Goal: Transaction & Acquisition: Purchase product/service

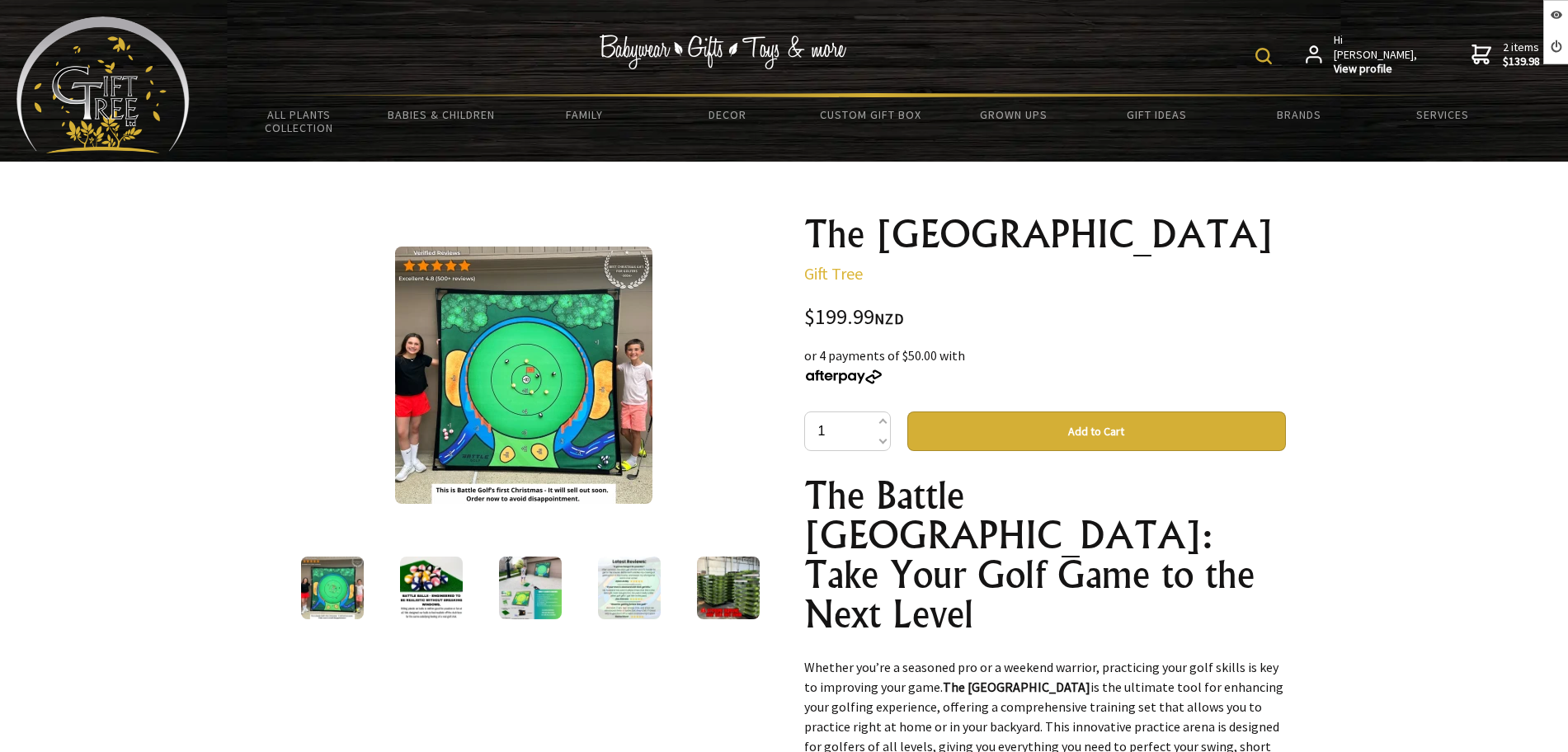
click at [530, 367] on img at bounding box center [523, 375] width 257 height 257
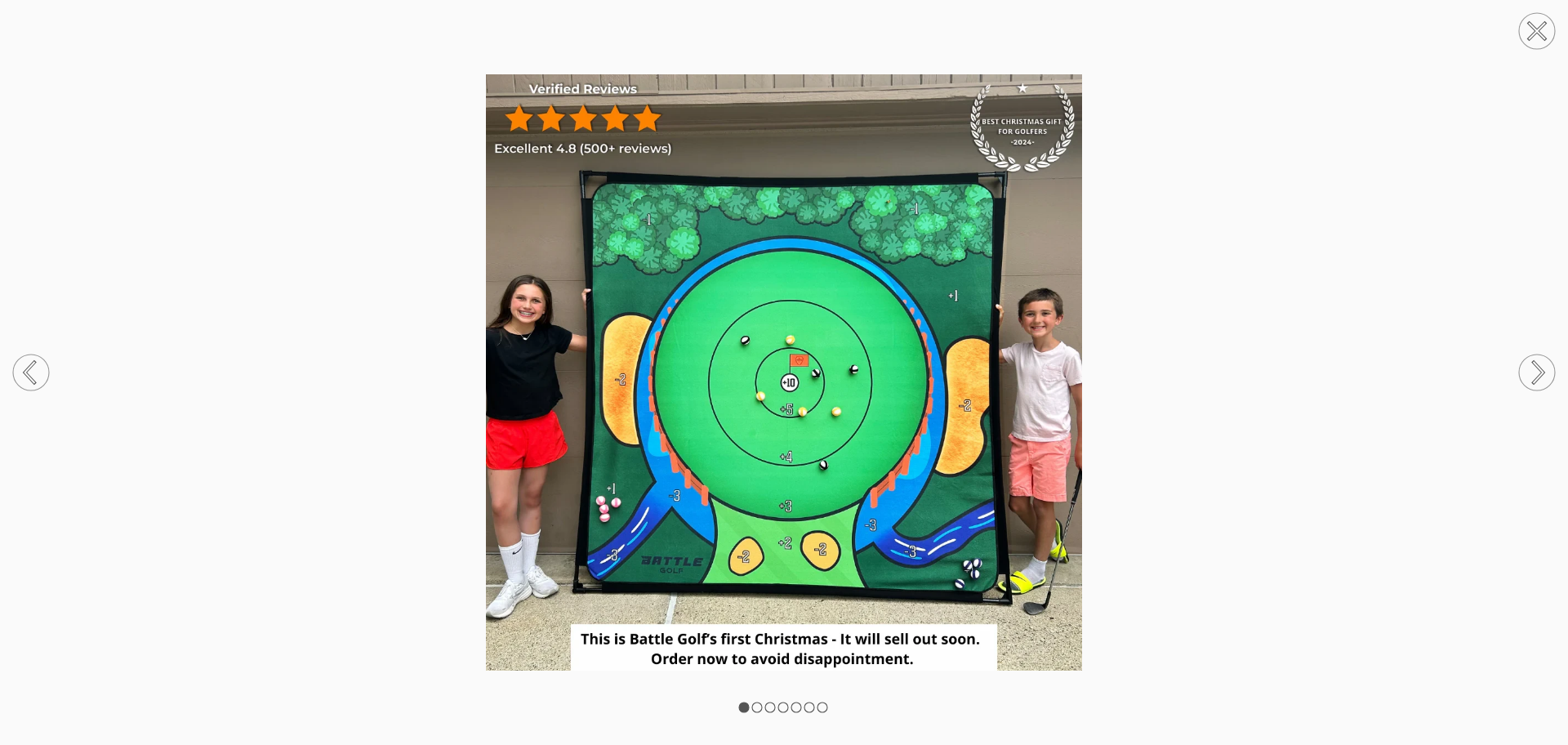
click at [648, 129] on img at bounding box center [784, 372] width 1568 height 596
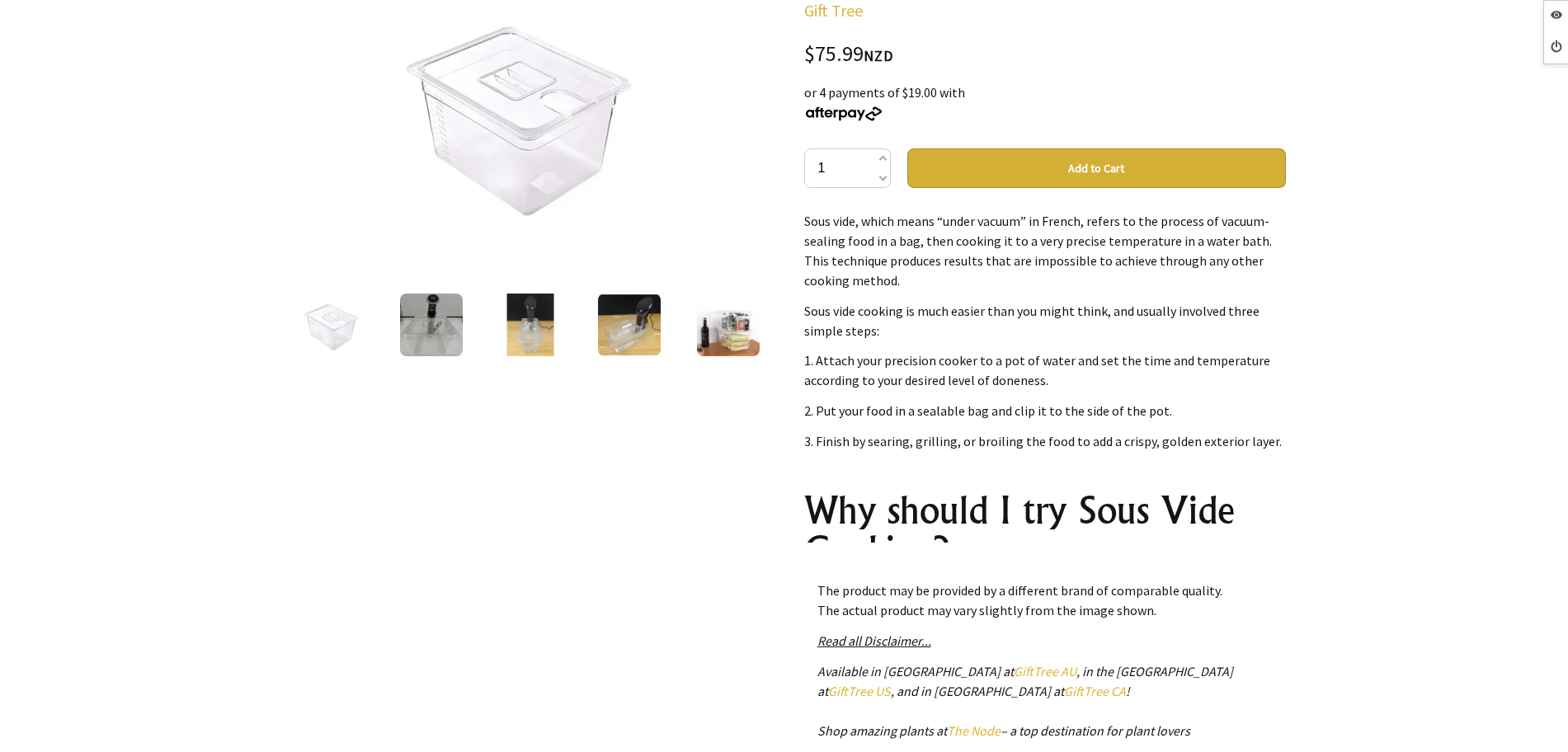
scroll to position [515, 0]
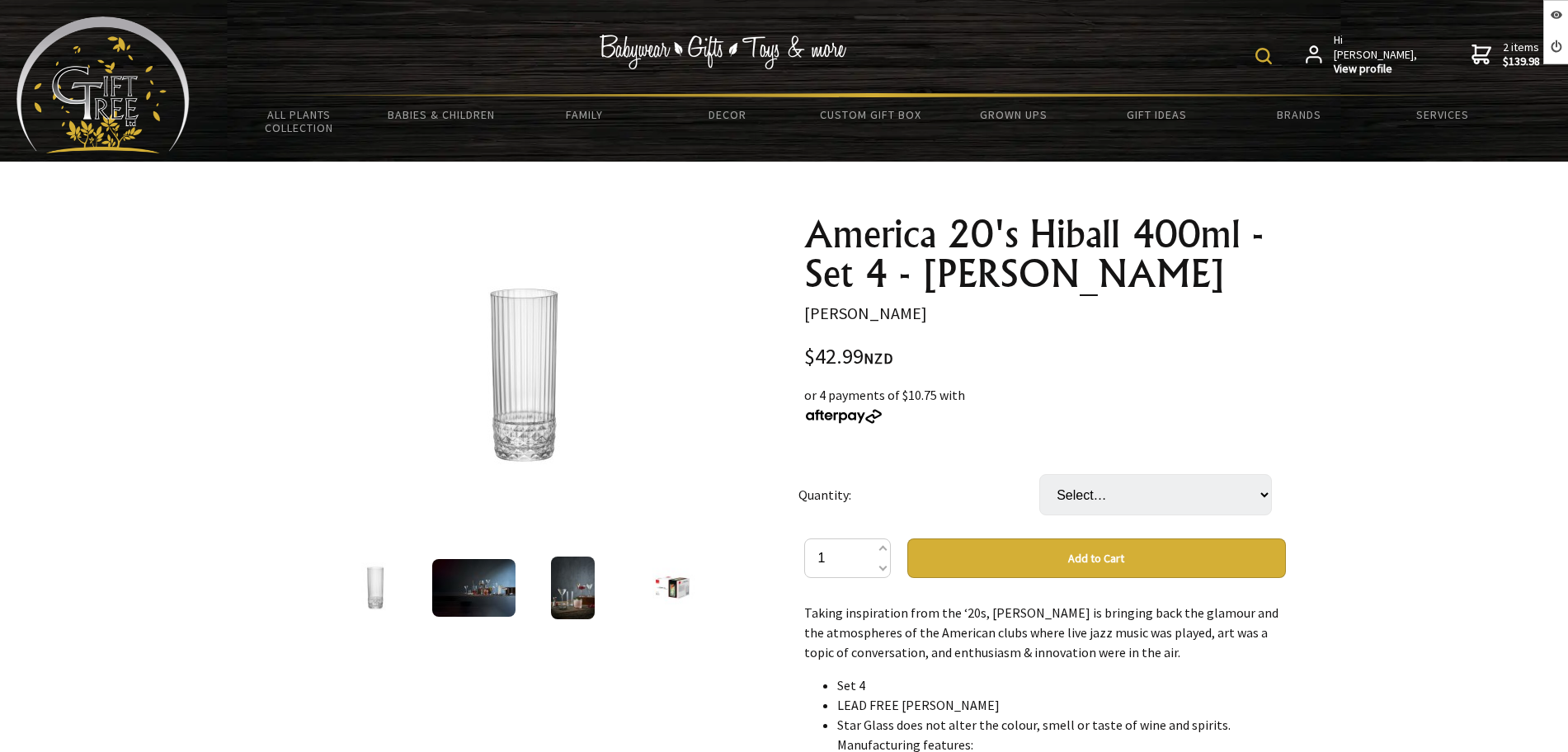
click at [1182, 502] on select "Select… 6 Pcs (+ $214.95)" at bounding box center [1155, 494] width 233 height 41
drag, startPoint x: 0, startPoint y: 0, endPoint x: 1182, endPoint y: 502, distance: 1284.2
click at [1182, 502] on select "Select… 6 Pcs (+ $214.95)" at bounding box center [1155, 494] width 233 height 41
